Goal: Book appointment/travel/reservation

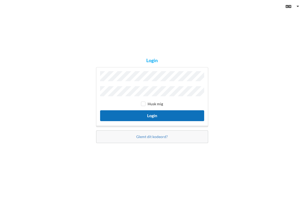
click at [155, 115] on button "Login" at bounding box center [152, 116] width 104 height 11
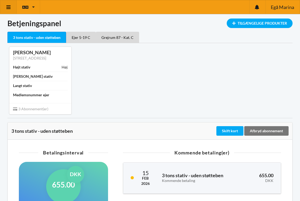
click at [10, 8] on icon at bounding box center [9, 7] width 6 height 5
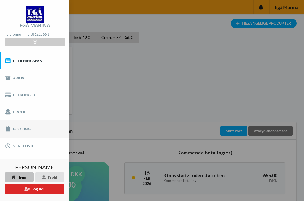
click at [17, 129] on link "Booking" at bounding box center [34, 129] width 69 height 17
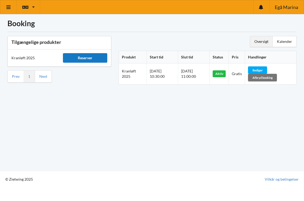
click at [86, 58] on div "Reserver" at bounding box center [85, 58] width 44 height 10
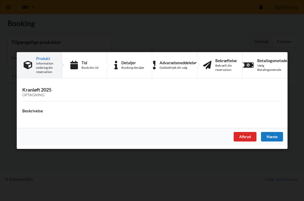
click at [273, 139] on div "Næste" at bounding box center [271, 137] width 22 height 10
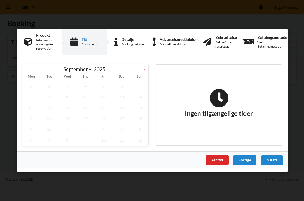
click at [144, 69] on icon at bounding box center [144, 69] width 2 height 3
select select "9"
click at [214, 160] on div "Afbryd" at bounding box center [216, 161] width 23 height 10
